Goal: Task Accomplishment & Management: Complete application form

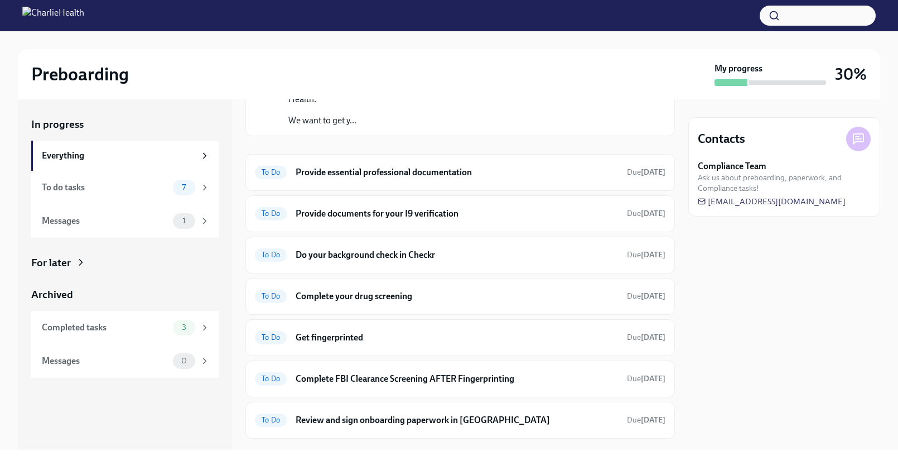
scroll to position [80, 0]
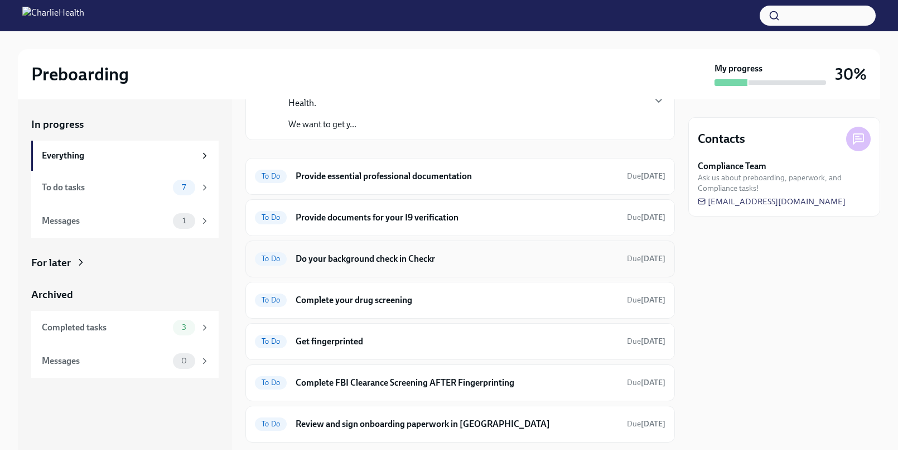
click at [433, 253] on h6 "Do your background check in Checkr" at bounding box center [457, 259] width 323 height 12
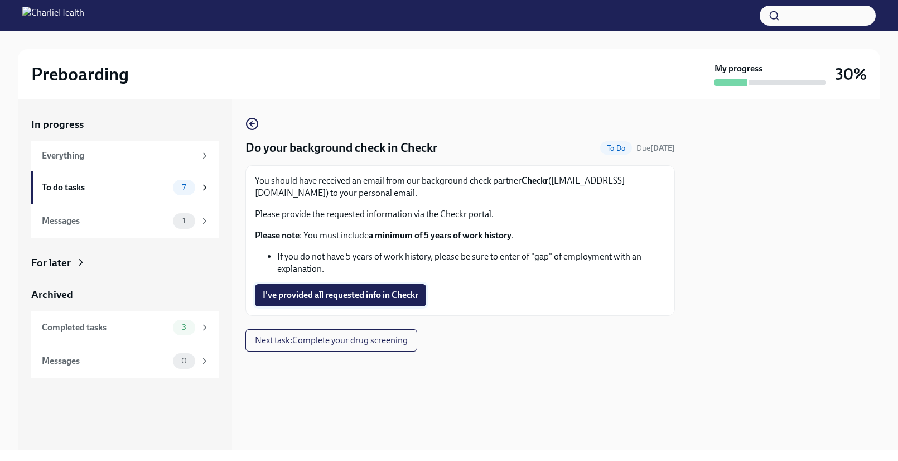
click at [418, 296] on span "I've provided all requested info in Checkr" at bounding box center [341, 295] width 156 height 11
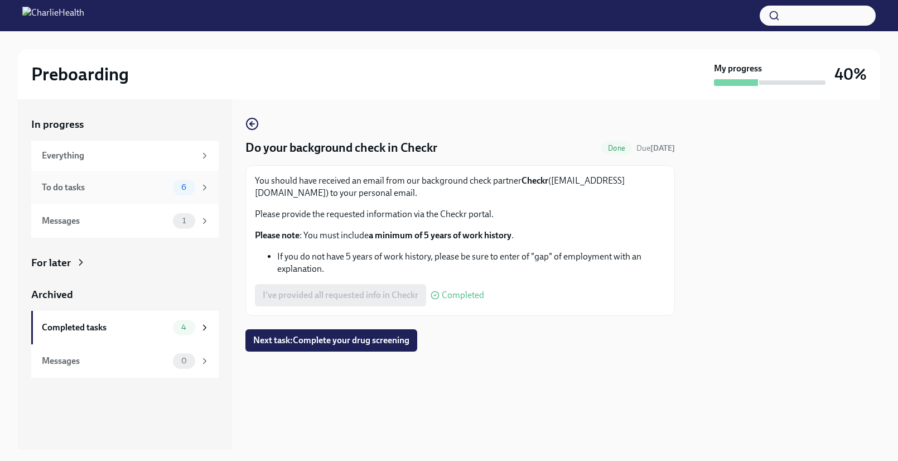
click at [146, 190] on div "To do tasks" at bounding box center [105, 187] width 127 height 12
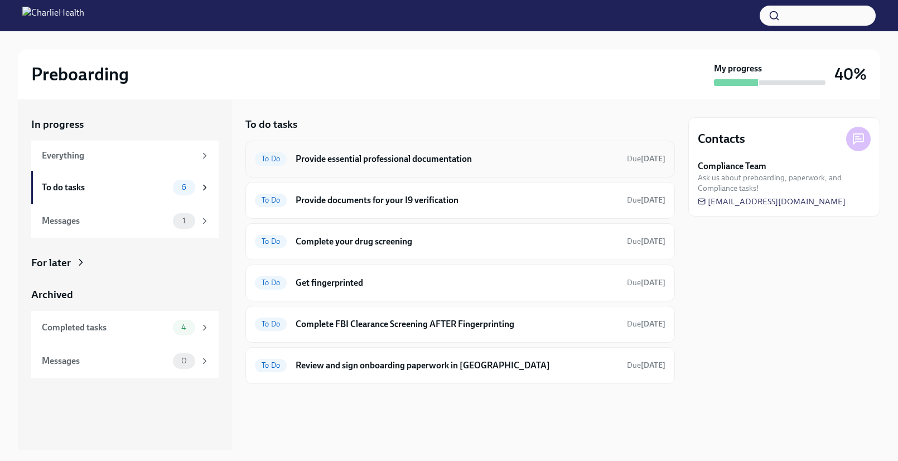
click at [456, 165] on div "To Do Provide essential professional documentation Due [DATE]" at bounding box center [460, 159] width 411 height 18
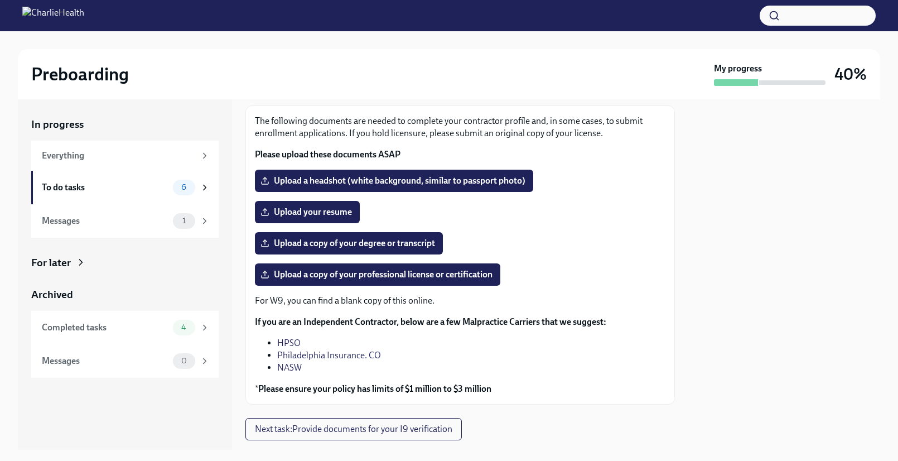
scroll to position [44, 0]
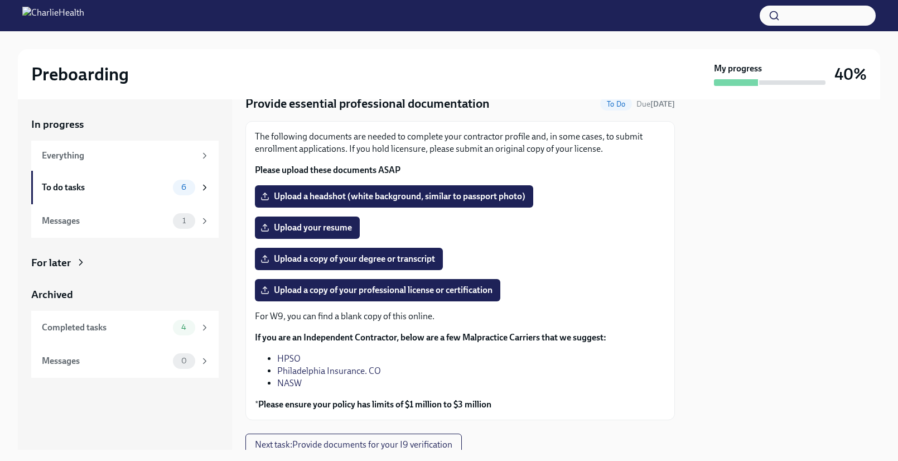
click at [309, 54] on div "Preboarding My progress 40%" at bounding box center [449, 74] width 863 height 50
click at [162, 192] on div "To do tasks" at bounding box center [105, 187] width 127 height 12
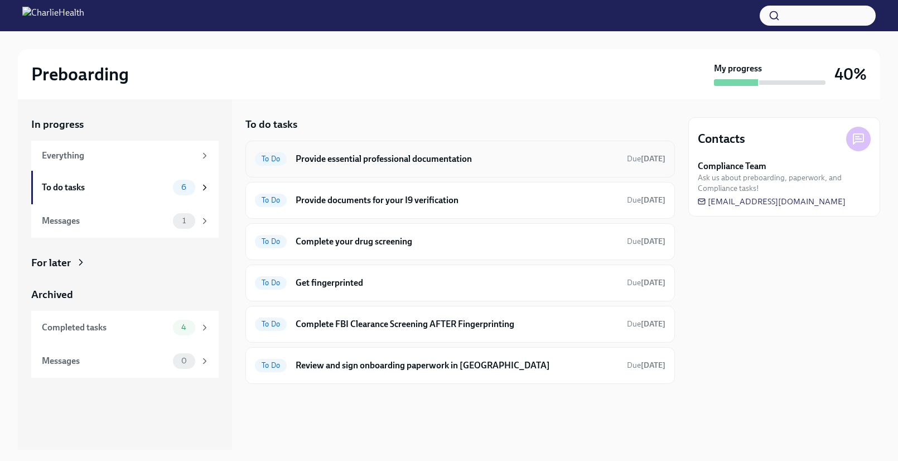
click at [473, 171] on div "To Do Provide essential professional documentation Due [DATE]" at bounding box center [461, 159] width 430 height 37
click at [467, 162] on h6 "Provide essential professional documentation" at bounding box center [457, 159] width 323 height 12
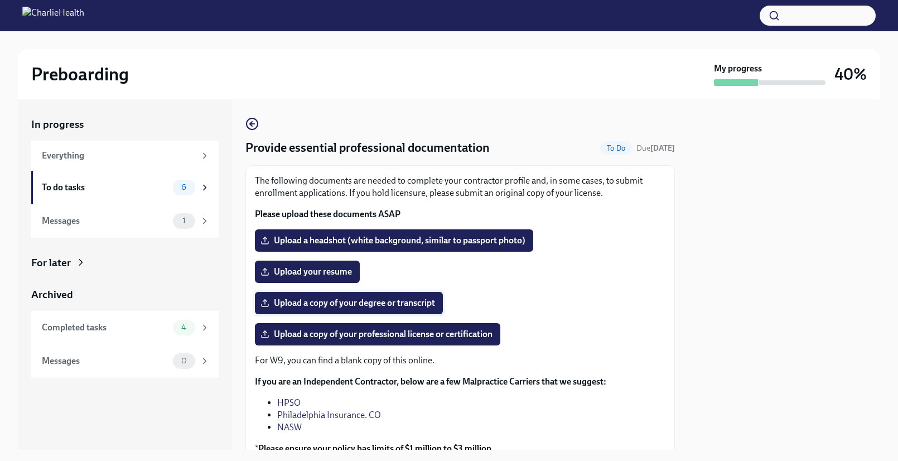
click at [433, 305] on span "Upload a copy of your degree or transcript" at bounding box center [349, 302] width 172 height 11
click at [0, 0] on input "Upload a copy of your degree or transcript" at bounding box center [0, 0] width 0 height 0
click at [325, 271] on span "Upload your resume" at bounding box center [307, 271] width 89 height 11
click at [0, 0] on input "Upload your resume" at bounding box center [0, 0] width 0 height 0
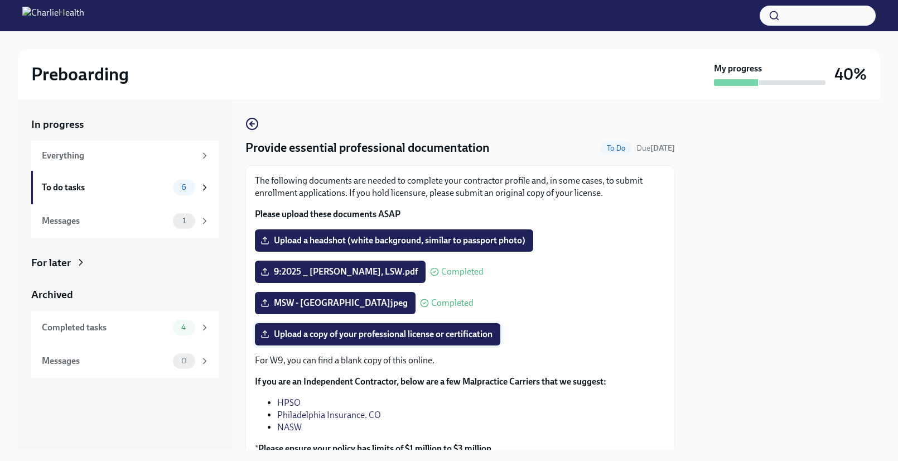
click at [470, 336] on span "Upload a copy of your professional license or certification" at bounding box center [378, 334] width 230 height 11
click at [0, 0] on input "Upload a copy of your professional license or certification" at bounding box center [0, 0] width 0 height 0
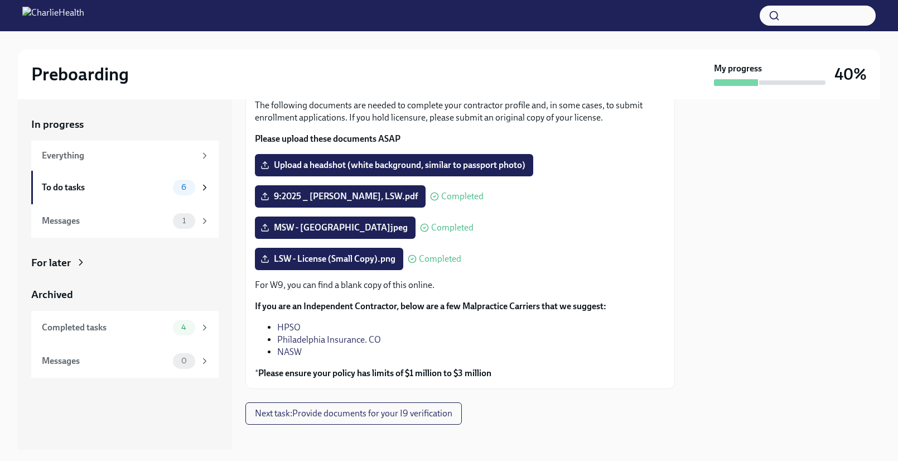
scroll to position [74, 0]
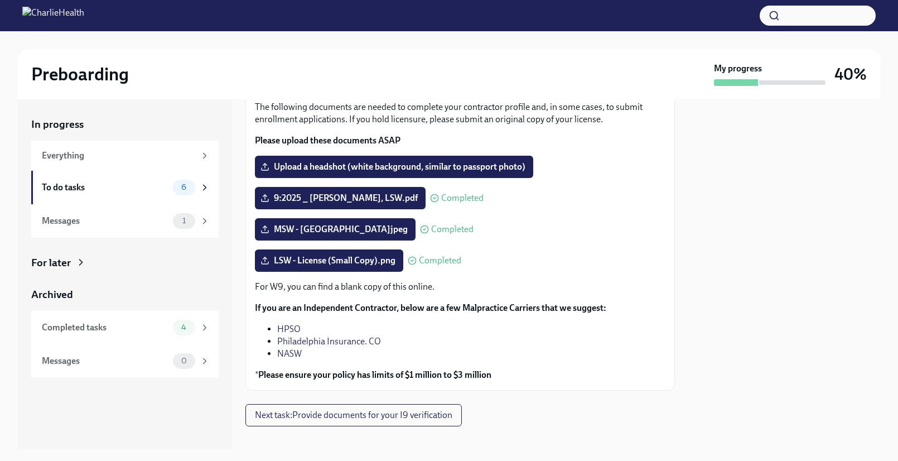
click at [486, 184] on div "The following documents are needed to complete your contractor profile and, in …" at bounding box center [460, 241] width 411 height 280
click at [486, 173] on label "Upload a headshot (white background, similar to passport photo)" at bounding box center [394, 167] width 278 height 22
click at [0, 0] on input "Upload a headshot (white background, similar to passport photo)" at bounding box center [0, 0] width 0 height 0
click at [637, 306] on div "For W9, you can find a blank copy of this online. If you are an Independent Con…" at bounding box center [460, 331] width 411 height 100
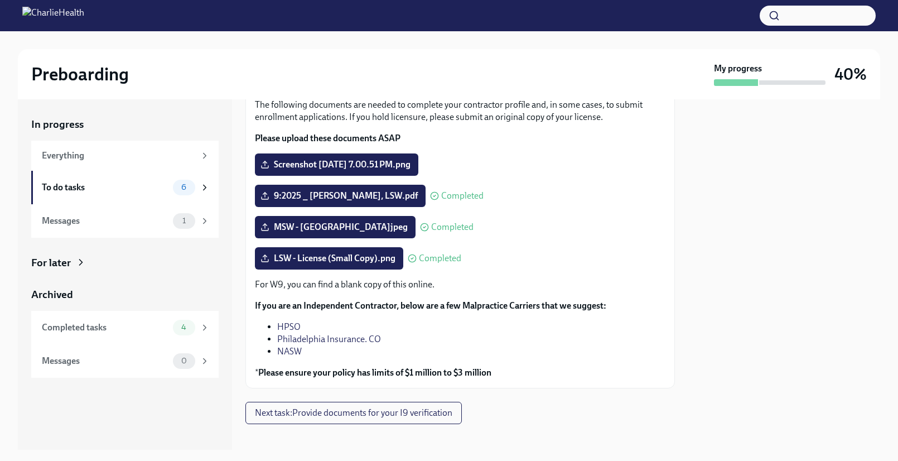
scroll to position [86, 0]
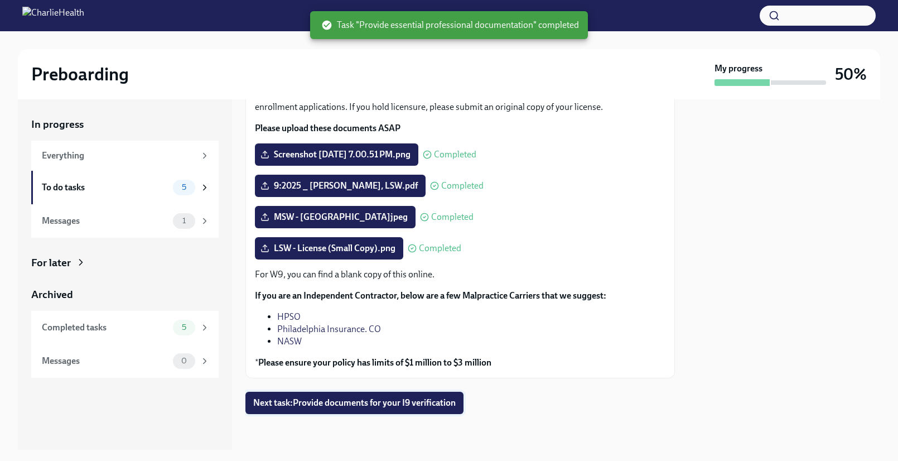
click at [421, 400] on span "Next task : Provide documents for your I9 verification" at bounding box center [354, 402] width 203 height 11
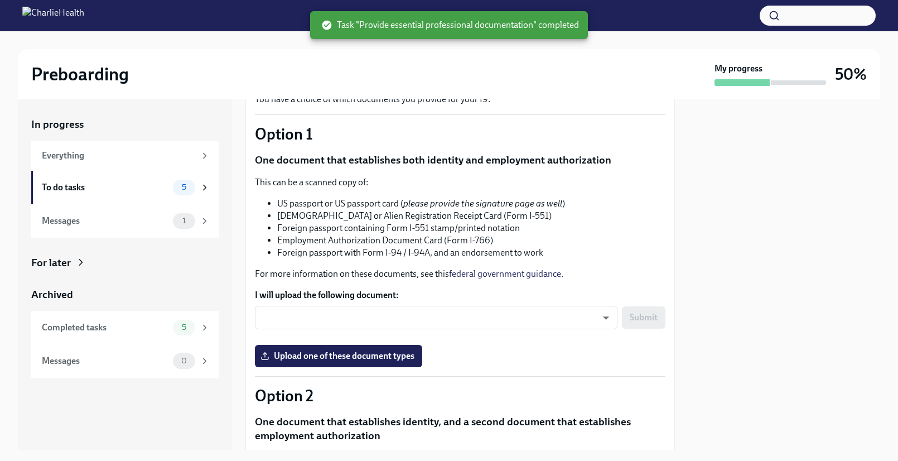
scroll to position [93, 0]
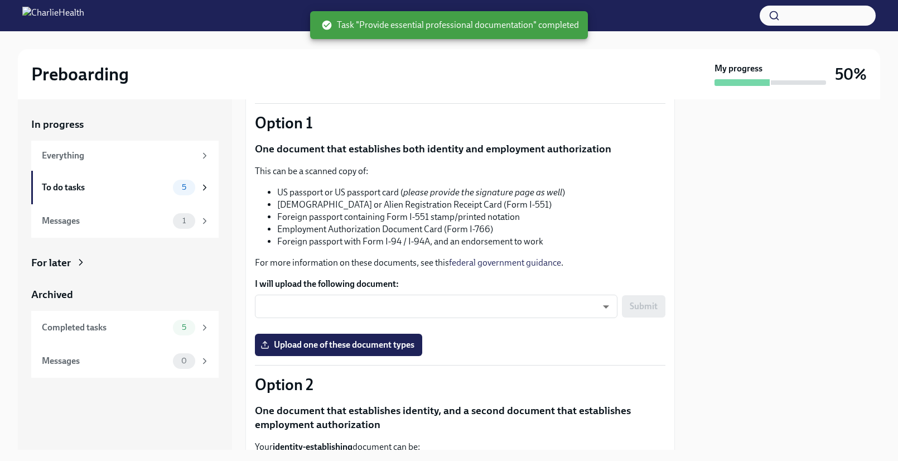
click at [457, 310] on body "Preboarding My progress 50% In progress Everything To do tasks 5 Messages 1 For…" at bounding box center [449, 230] width 898 height 461
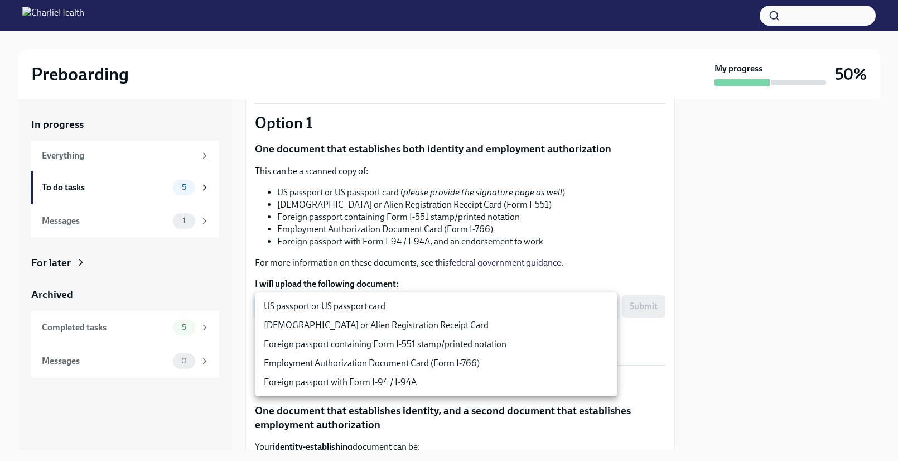
click at [497, 198] on div at bounding box center [449, 230] width 898 height 461
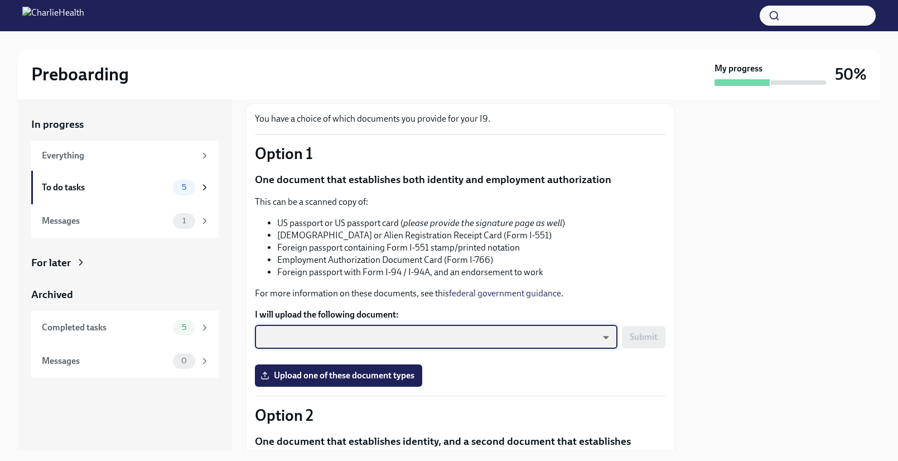
scroll to position [0, 0]
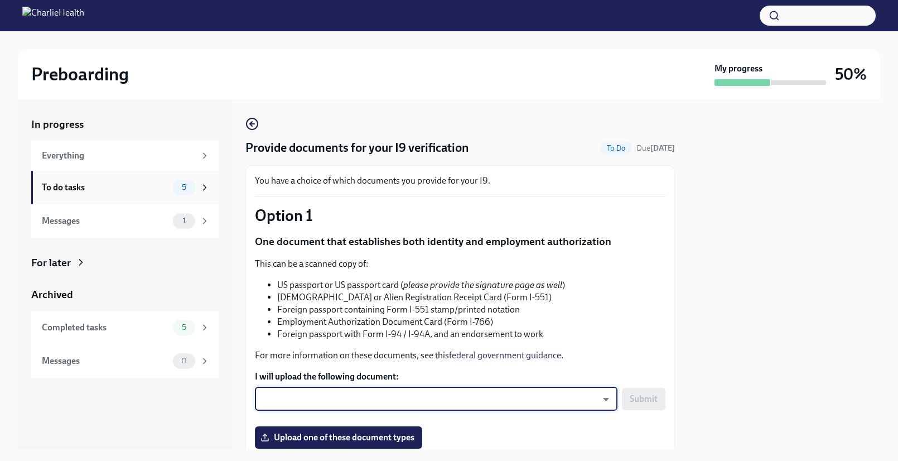
click at [130, 176] on div "To do tasks 5" at bounding box center [125, 187] width 188 height 33
